Goal: Use online tool/utility: Utilize a website feature to perform a specific function

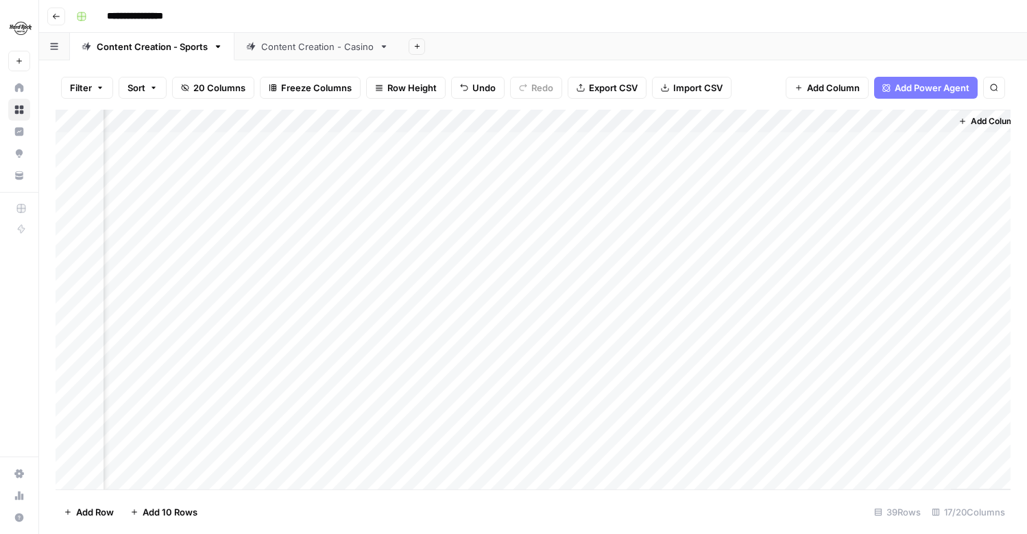
scroll to position [0, 1563]
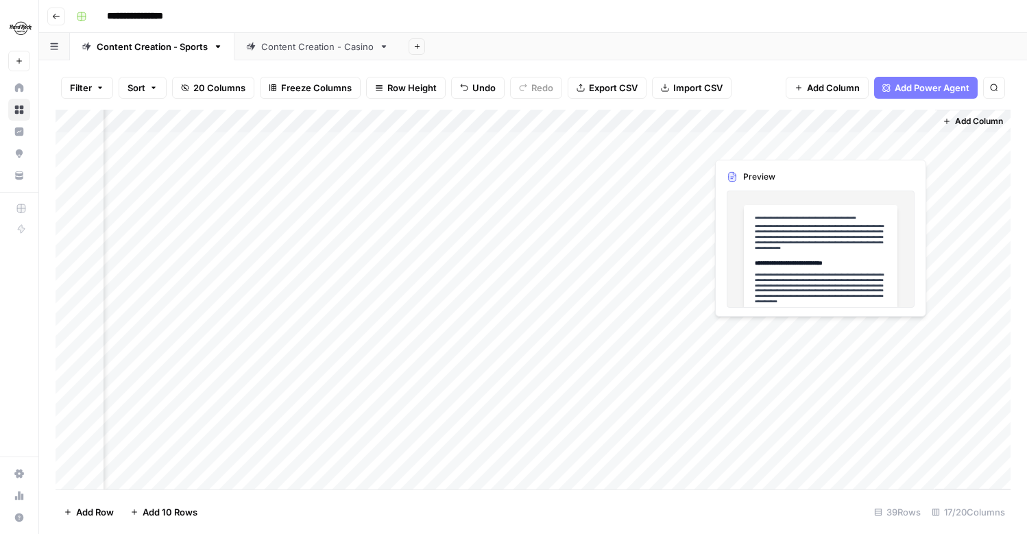
click at [842, 151] on div "Add Column" at bounding box center [533, 300] width 955 height 380
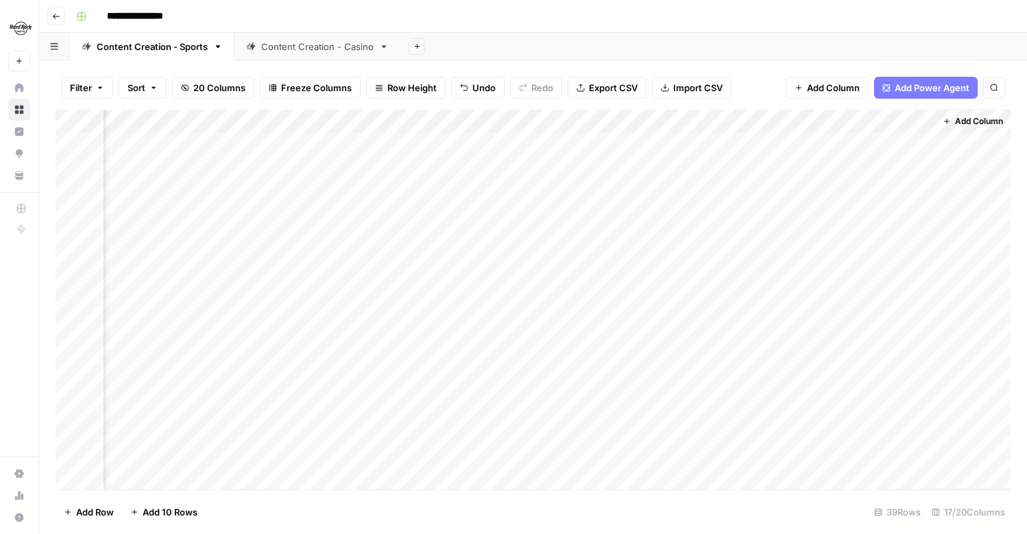
click at [302, 45] on div "Content Creation - Casino" at bounding box center [317, 47] width 112 height 14
click at [436, 47] on div "Sports - QA" at bounding box center [451, 47] width 49 height 14
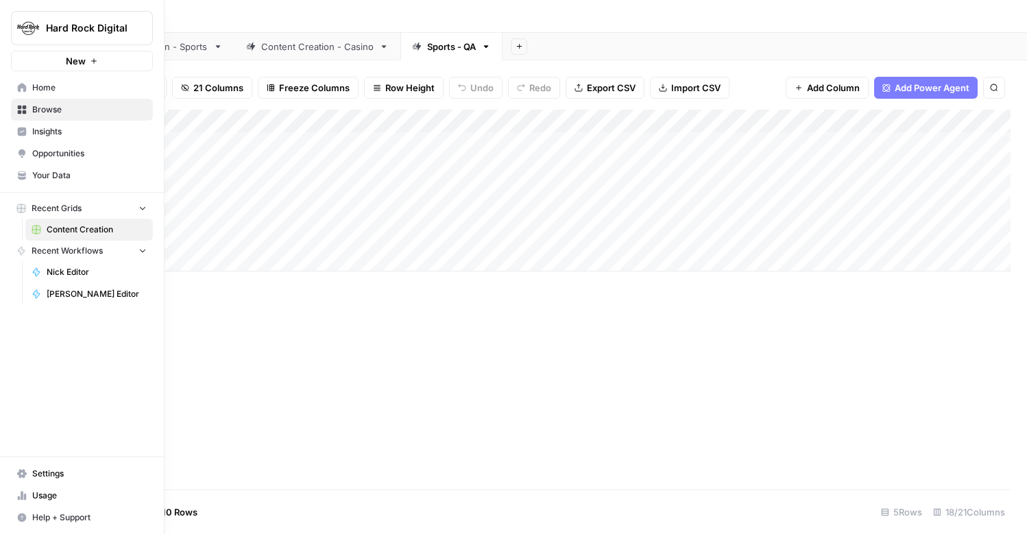
click at [50, 130] on span "Insights" at bounding box center [89, 131] width 114 height 12
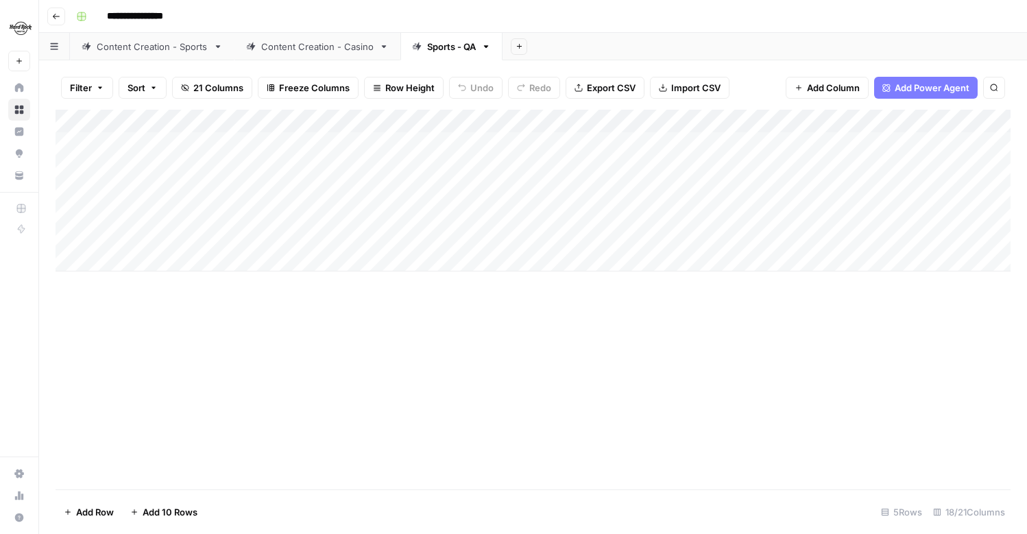
click at [220, 52] on link "Content Creation - Sports" at bounding box center [152, 46] width 164 height 27
click at [50, 47] on icon "button" at bounding box center [54, 46] width 8 height 8
click at [50, 49] on icon "button" at bounding box center [54, 46] width 8 height 8
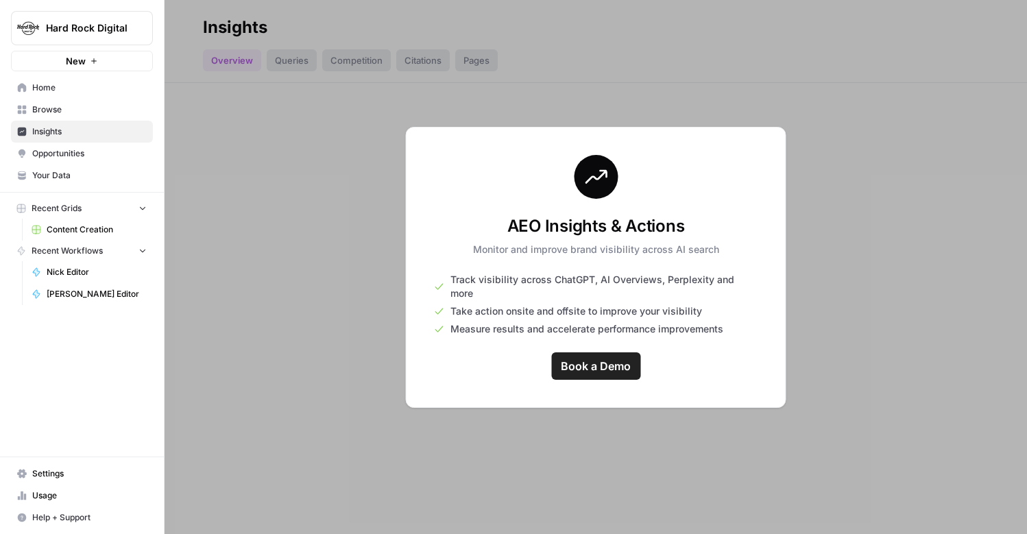
click at [867, 181] on div at bounding box center [595, 267] width 862 height 534
click at [40, 132] on span "Insights" at bounding box center [89, 131] width 114 height 12
click at [56, 178] on span "Your Data" at bounding box center [89, 175] width 114 height 12
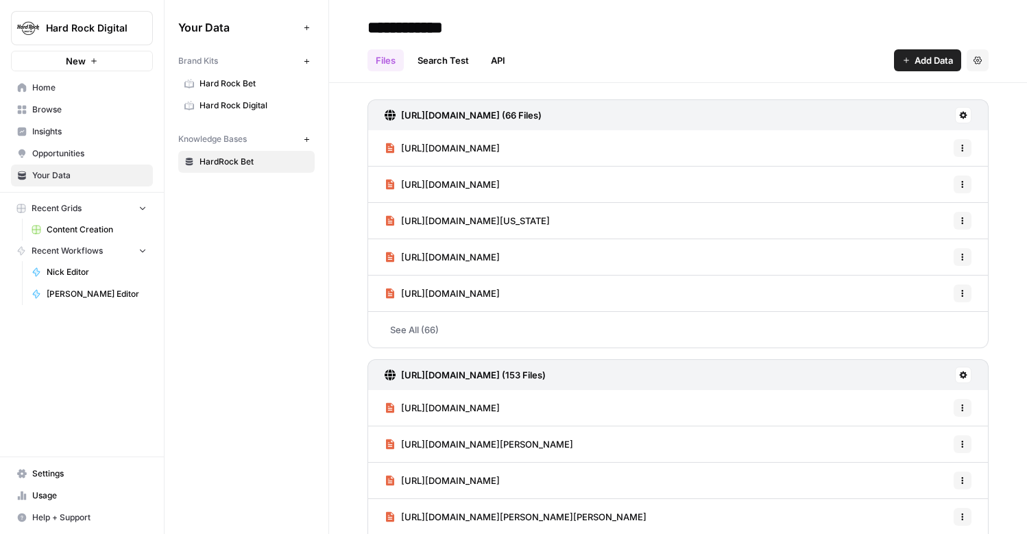
click at [40, 108] on span "Browse" at bounding box center [89, 109] width 114 height 12
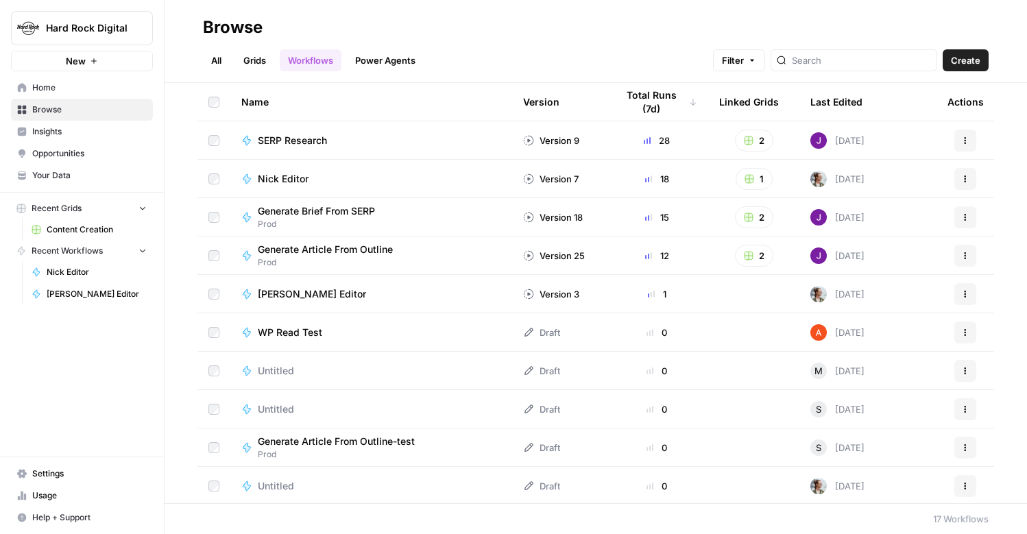
click at [378, 53] on link "Power Agents" at bounding box center [385, 60] width 77 height 22
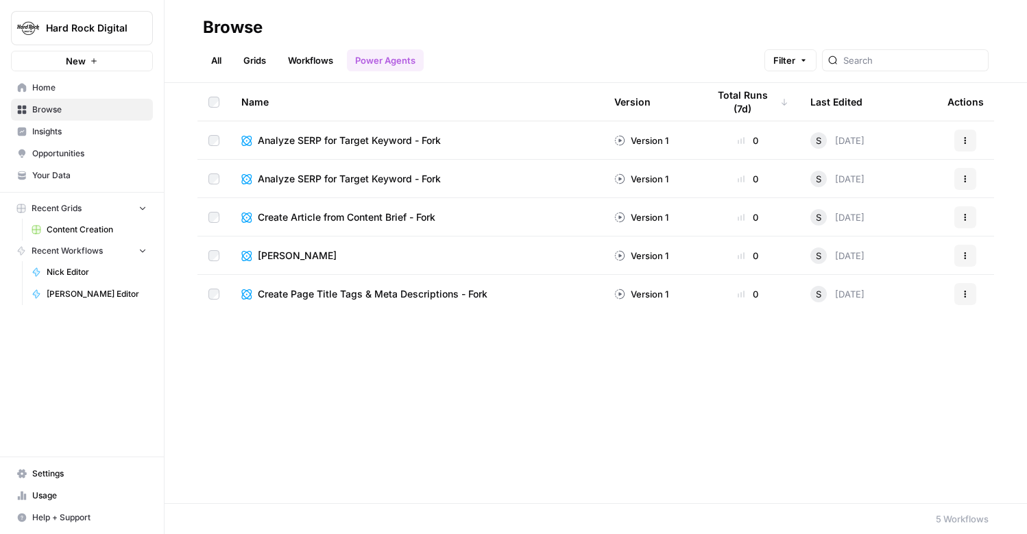
click at [219, 62] on link "All" at bounding box center [216, 60] width 27 height 22
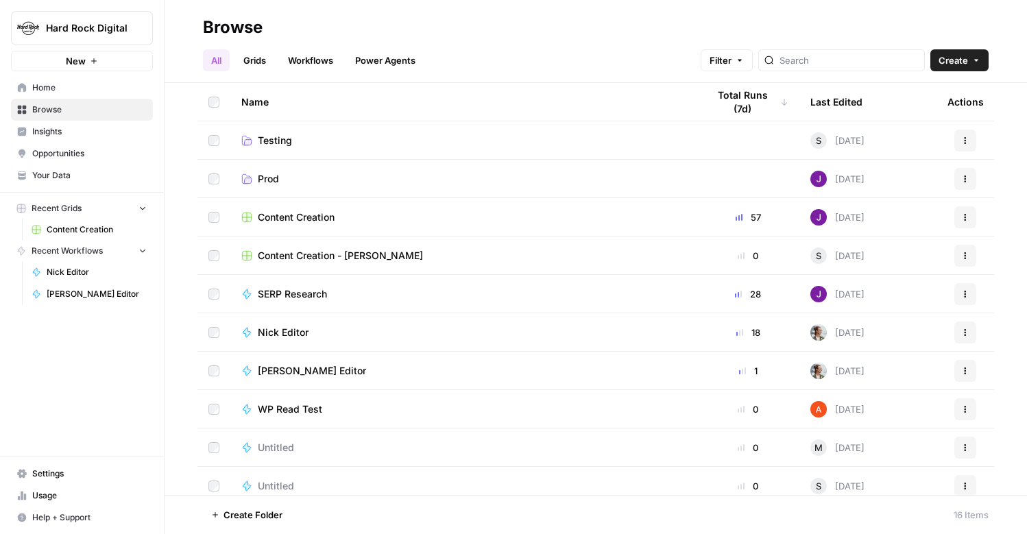
scroll to position [241, 0]
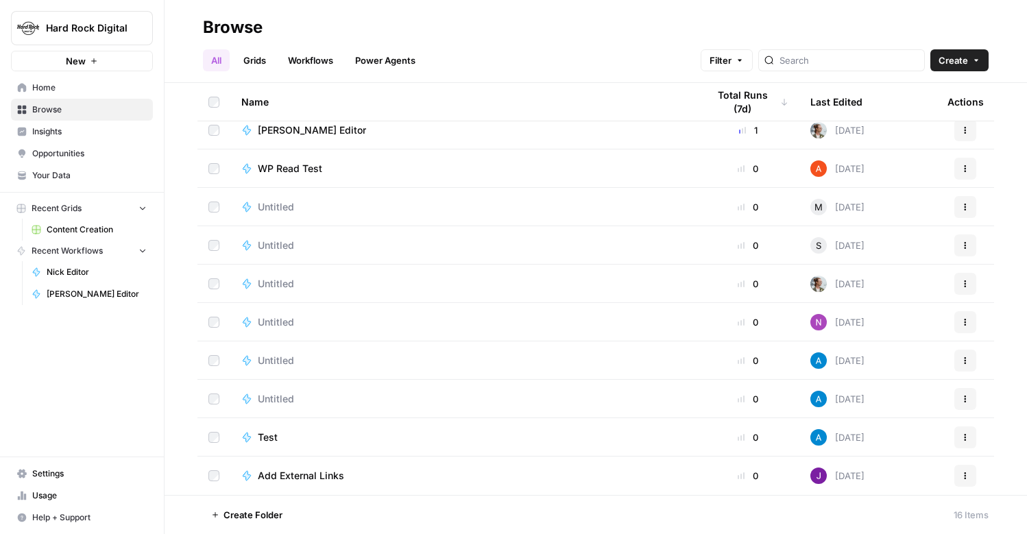
click at [387, 66] on link "Power Agents" at bounding box center [385, 60] width 77 height 22
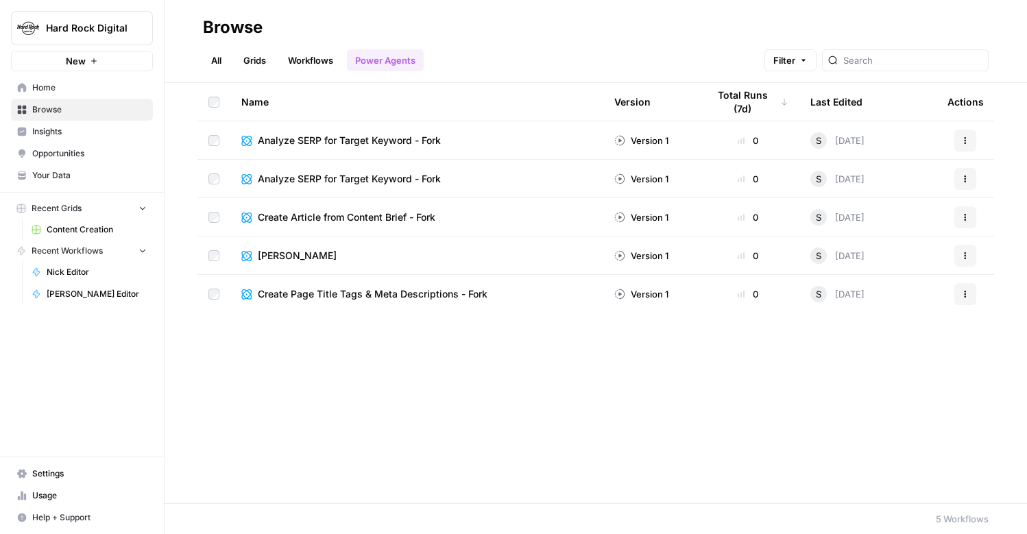
click at [307, 254] on span "Sarah Testing" at bounding box center [297, 256] width 79 height 14
